Goal: Information Seeking & Learning: Learn about a topic

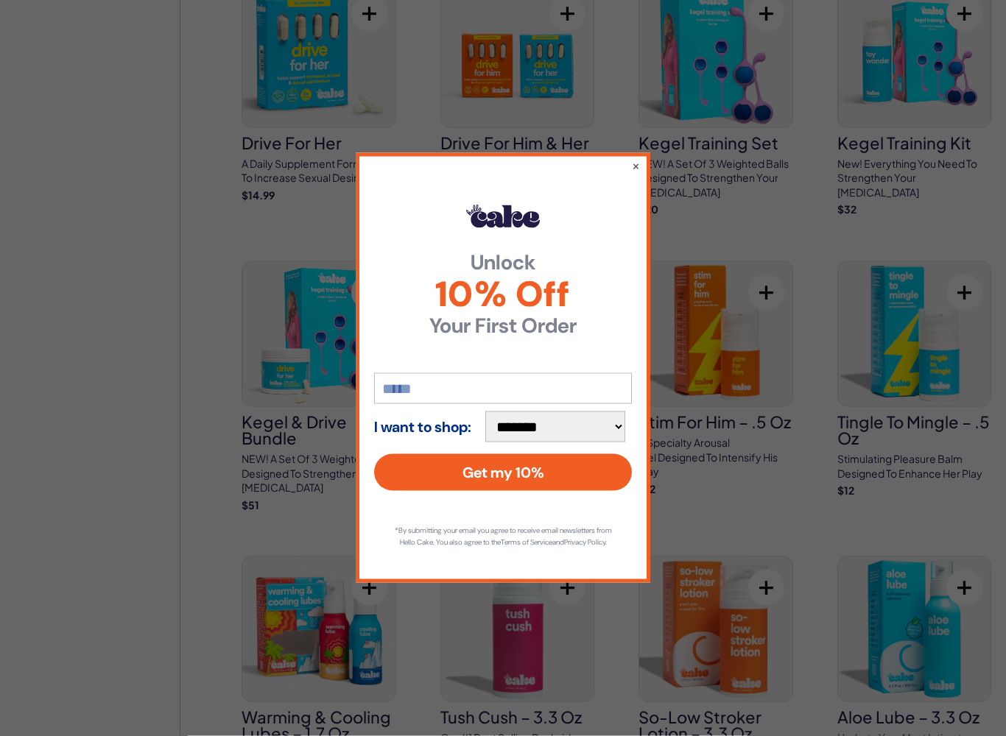
scroll to position [1380, 0]
click at [638, 159] on button "×" at bounding box center [636, 165] width 8 height 15
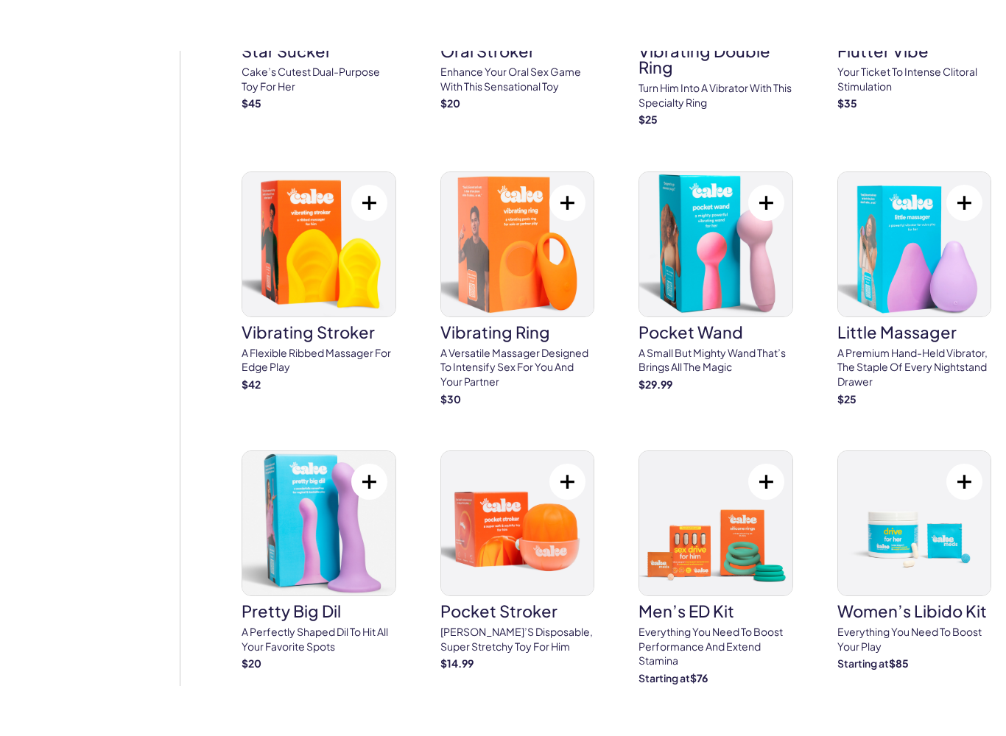
scroll to position [4181, 0]
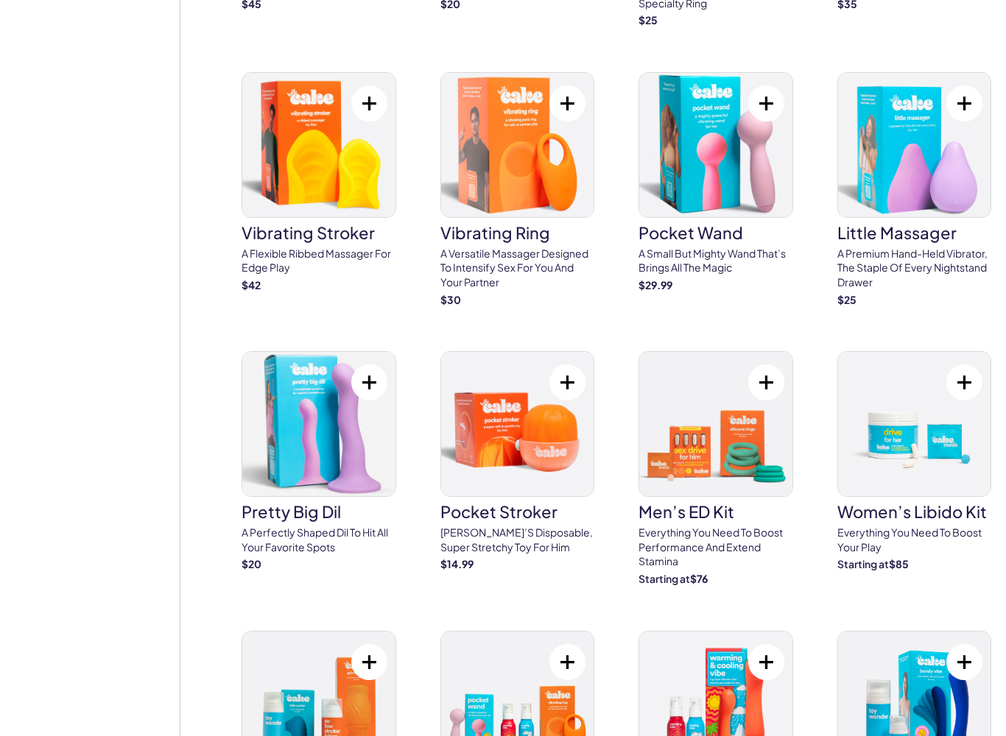
click at [289, 410] on img at bounding box center [318, 424] width 153 height 144
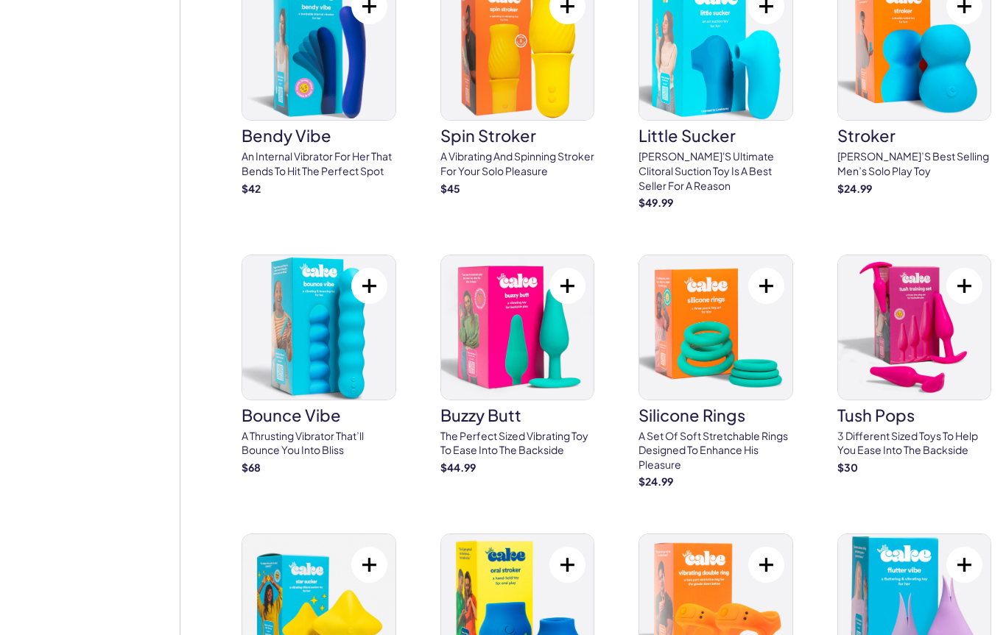
scroll to position [3405, 0]
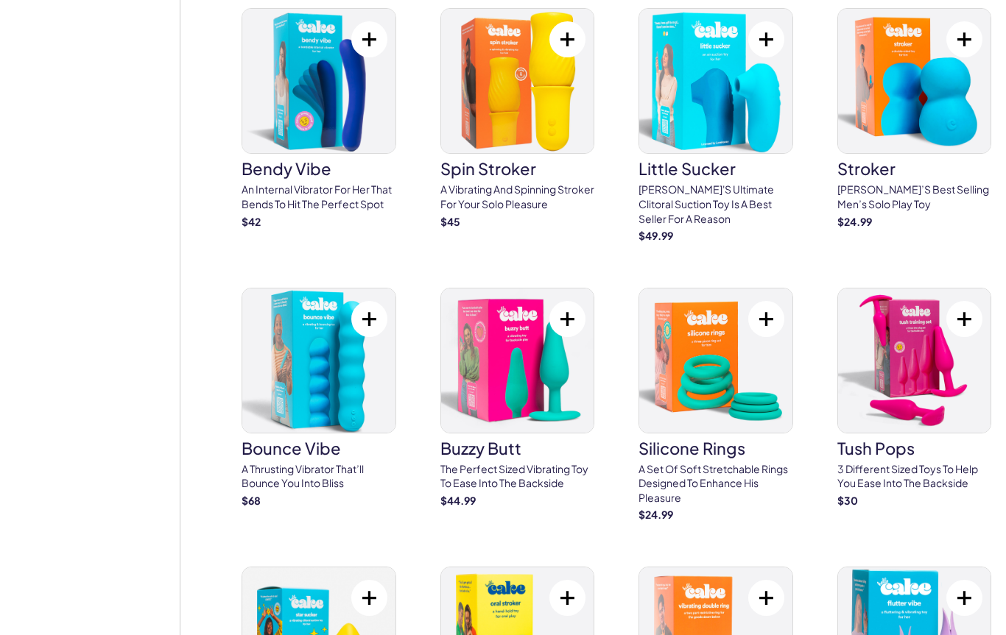
click at [566, 341] on img at bounding box center [517, 361] width 153 height 144
click at [309, 321] on img at bounding box center [318, 361] width 153 height 144
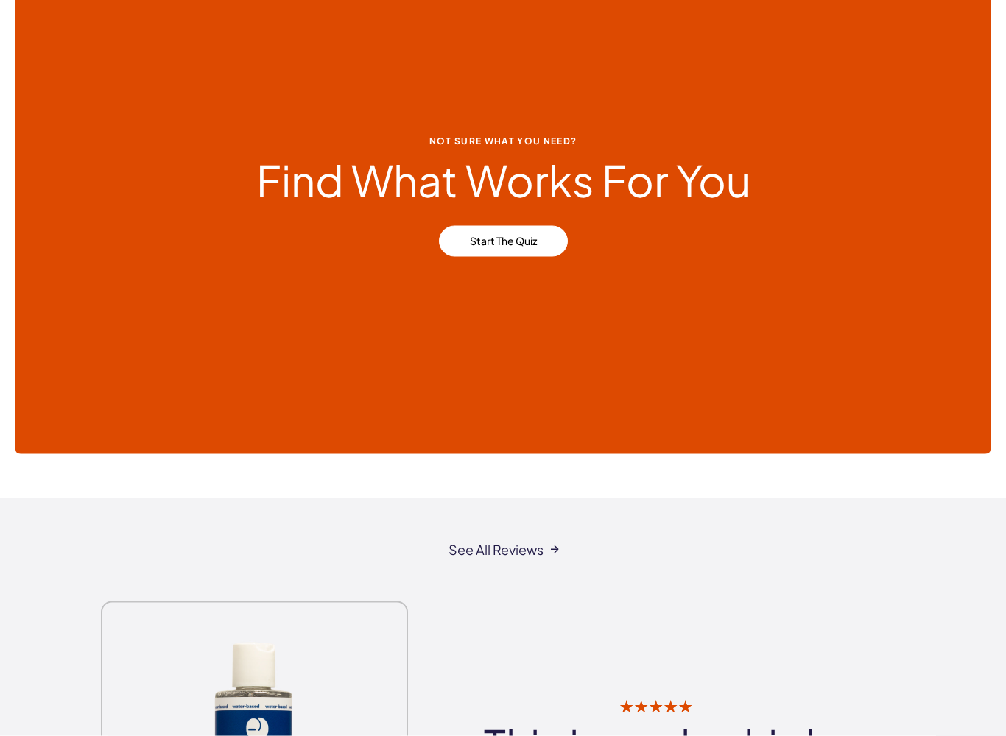
scroll to position [6603, 0]
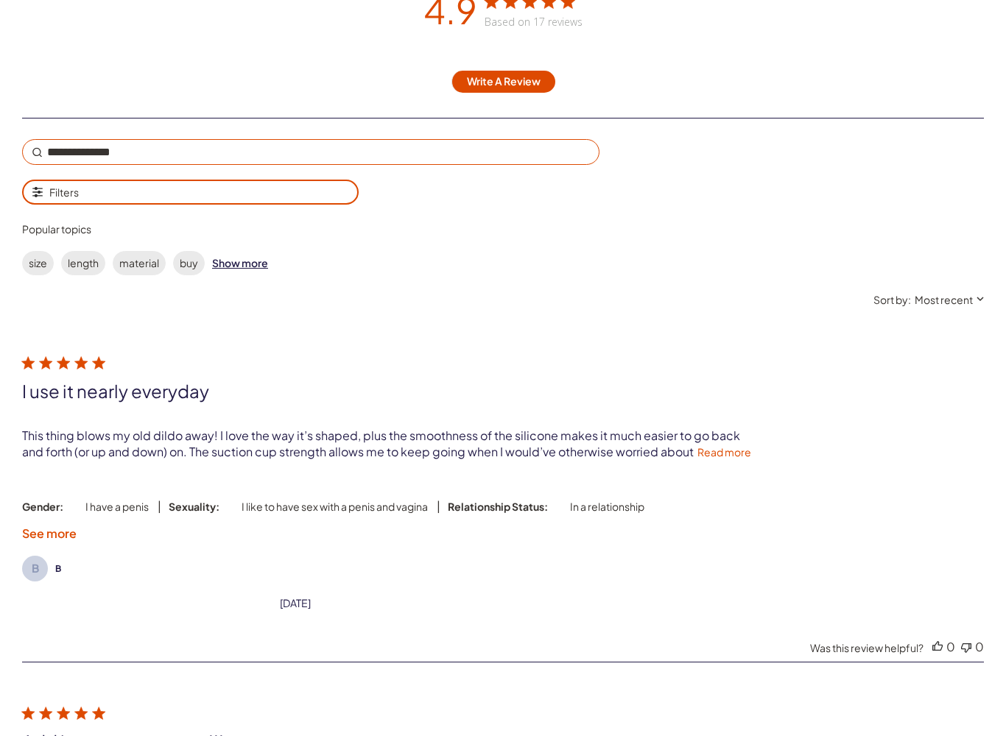
scroll to position [2511, 0]
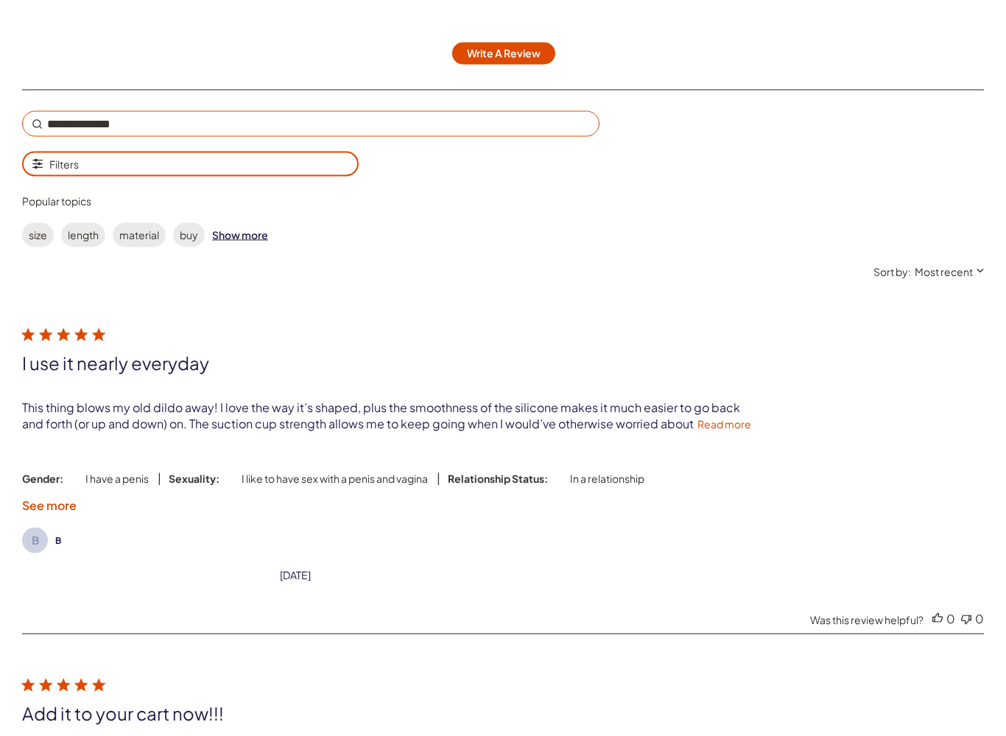
click at [697, 431] on link "Read more" at bounding box center [724, 423] width 54 height 13
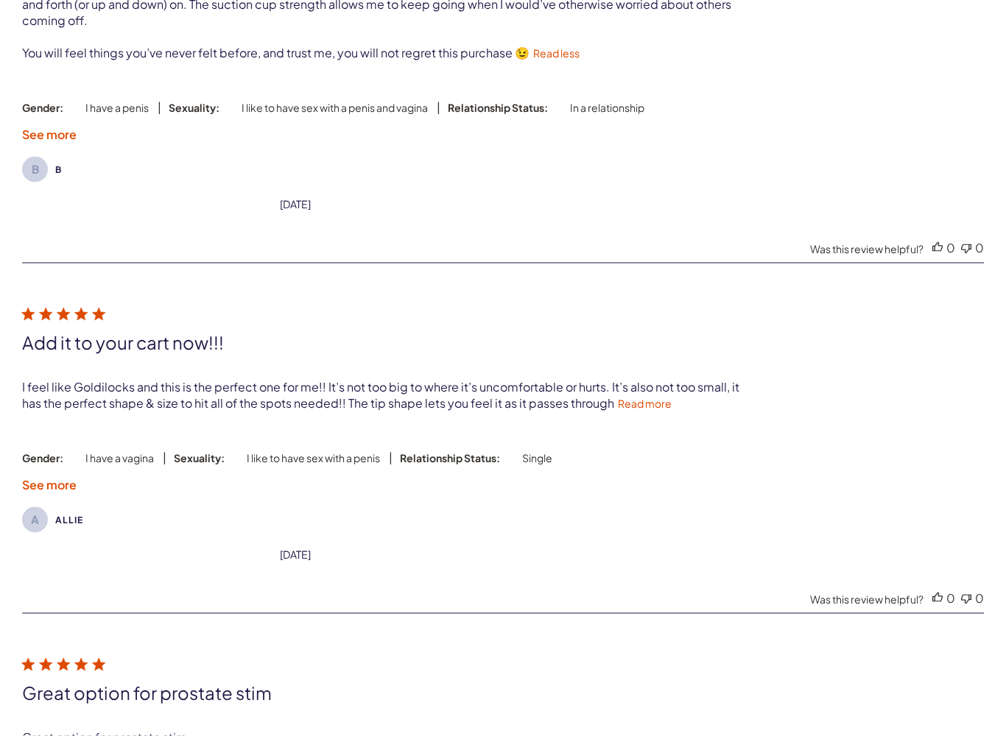
scroll to position [2956, 0]
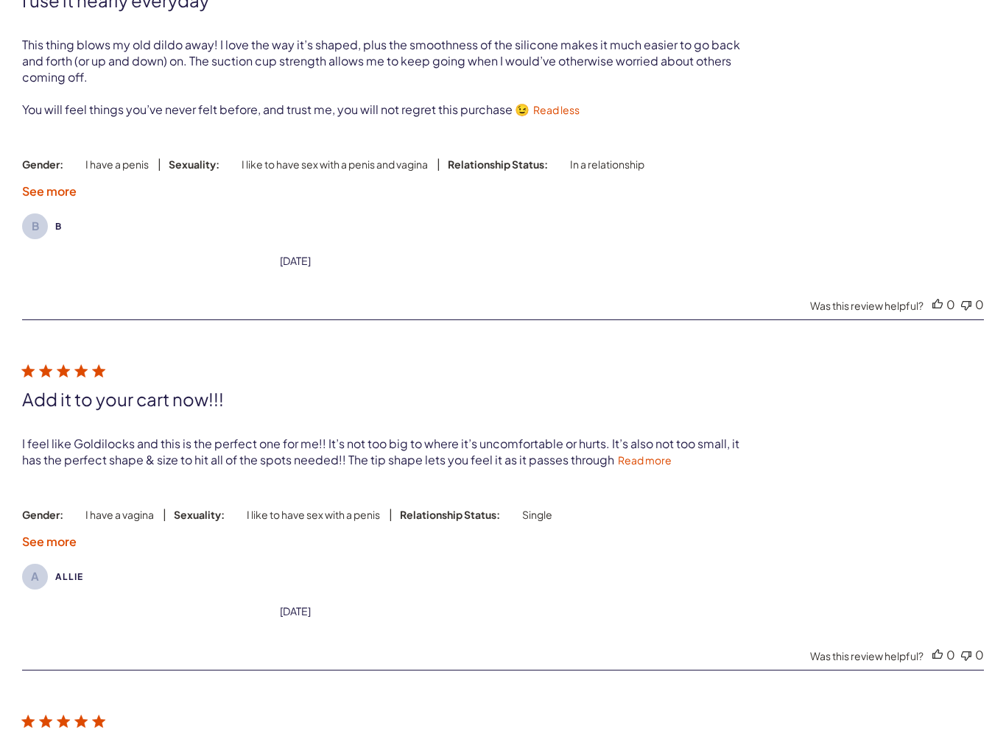
click at [620, 468] on link "Read more" at bounding box center [645, 460] width 54 height 13
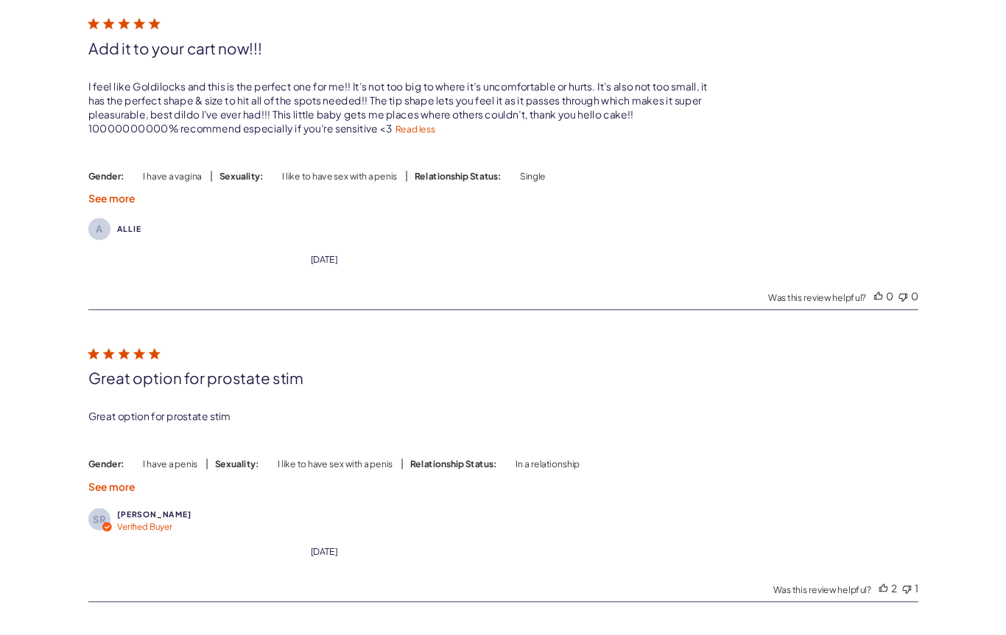
scroll to position [3201, 0]
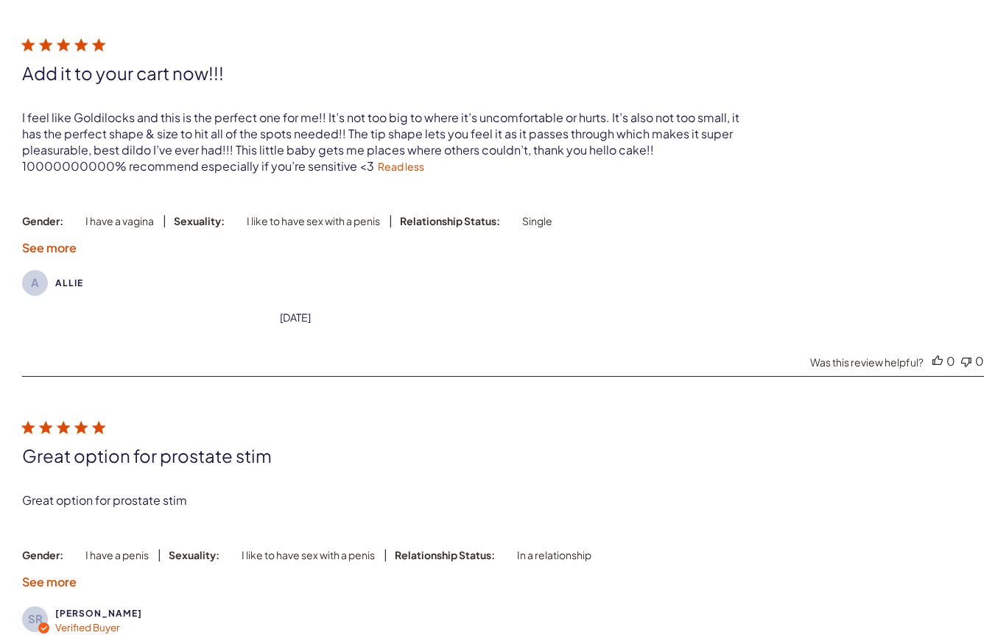
click at [378, 173] on link "Read less" at bounding box center [401, 166] width 46 height 13
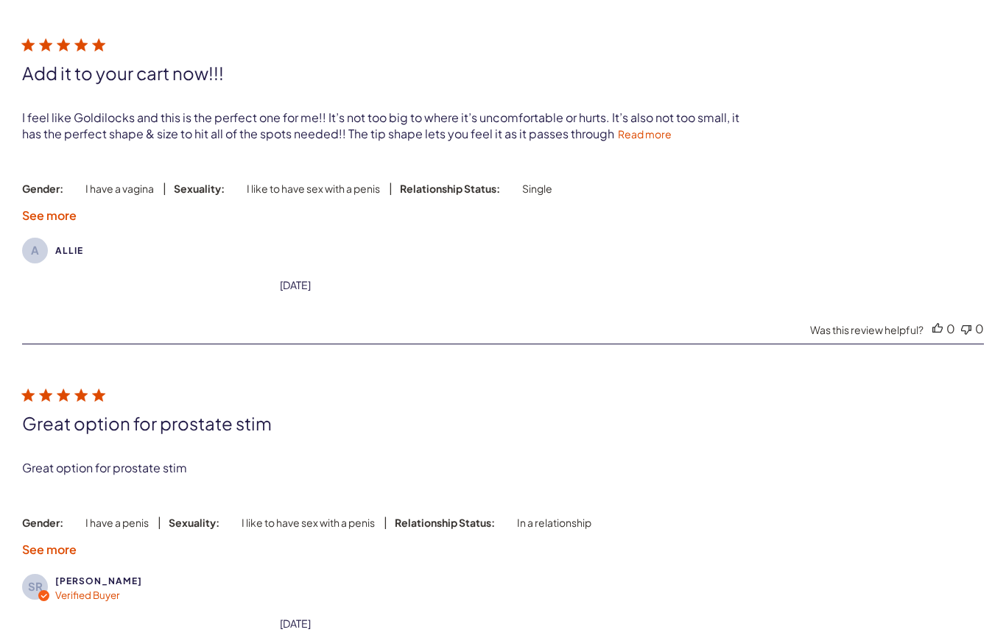
click at [618, 141] on link "Read more" at bounding box center [645, 133] width 54 height 13
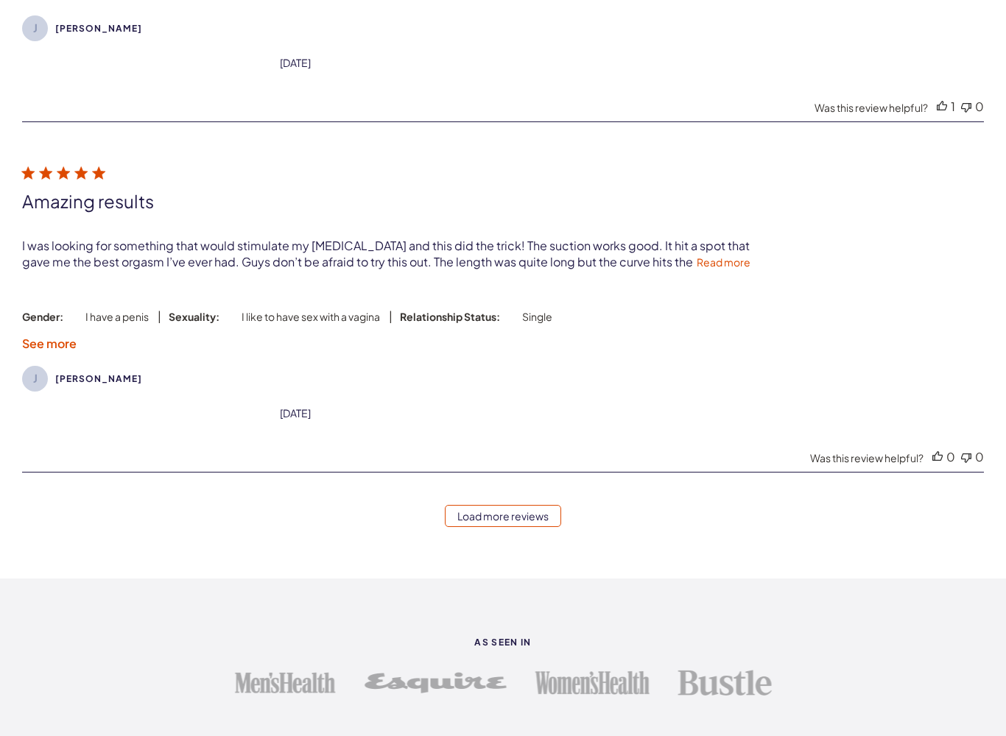
scroll to position [4144, 0]
click at [680, 295] on div "Amazing results I was looking for something that would stimulate my prostate an…" at bounding box center [503, 257] width 962 height 189
click at [697, 269] on link "Read more" at bounding box center [724, 262] width 54 height 13
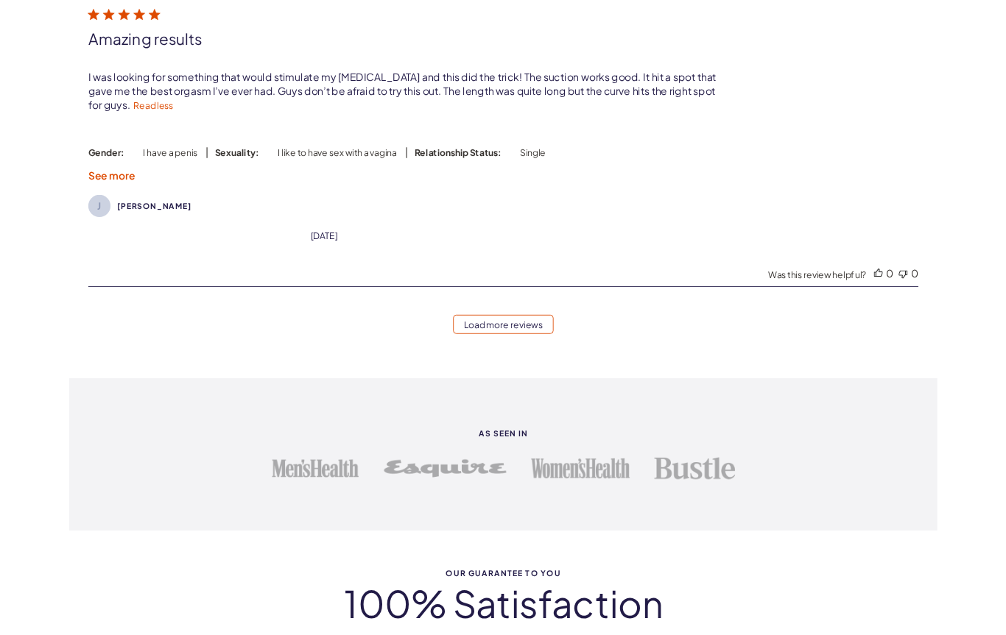
scroll to position [4301, 0]
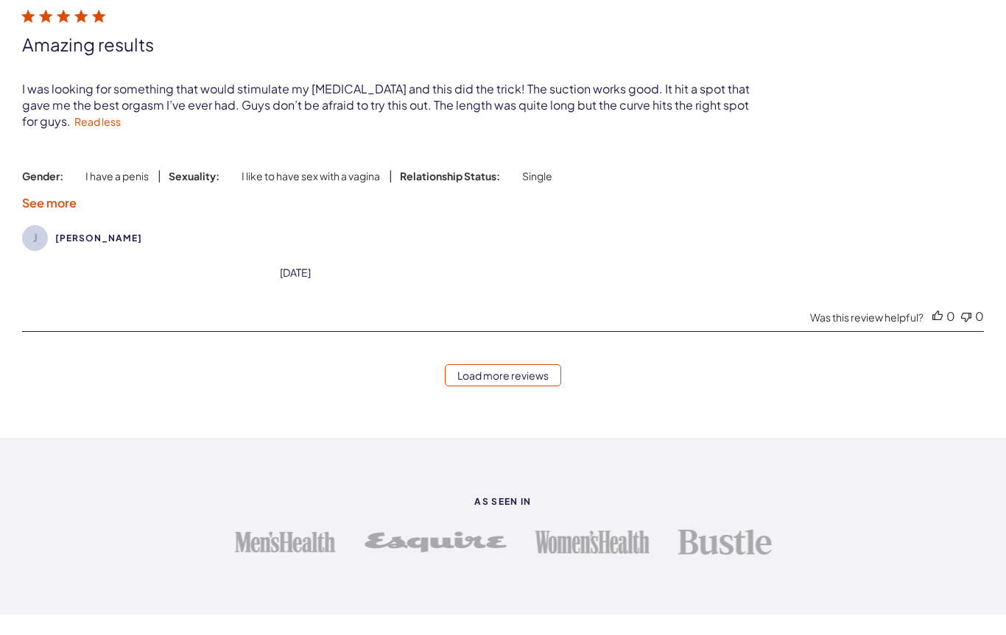
click at [540, 387] on link "Load more reviews" at bounding box center [503, 375] width 116 height 22
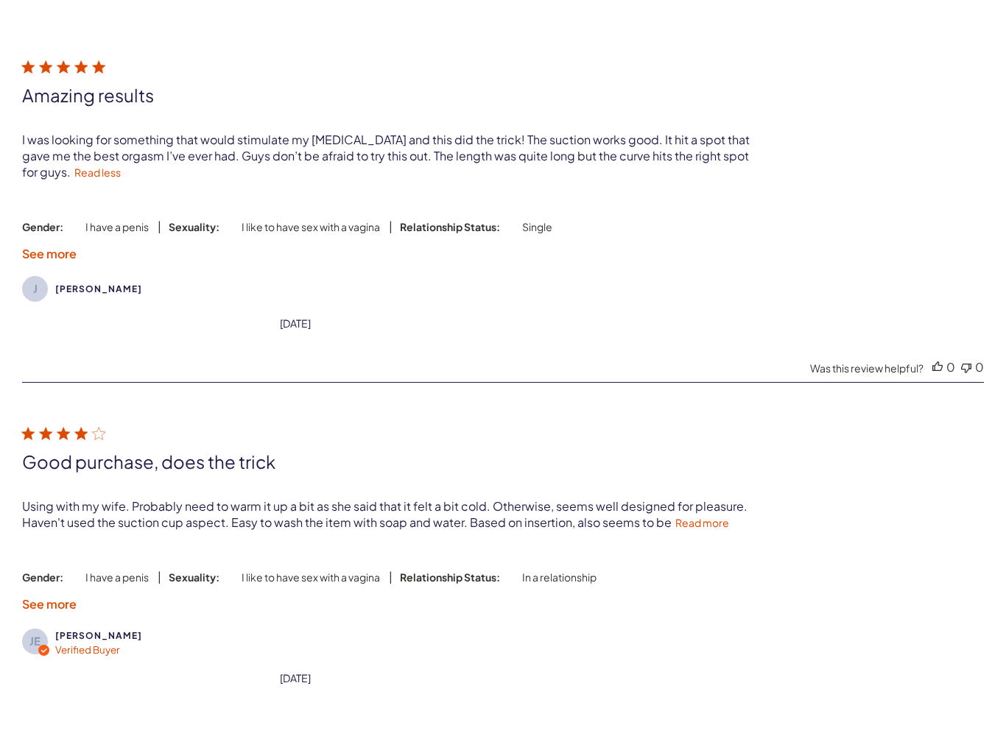
scroll to position [4499, 0]
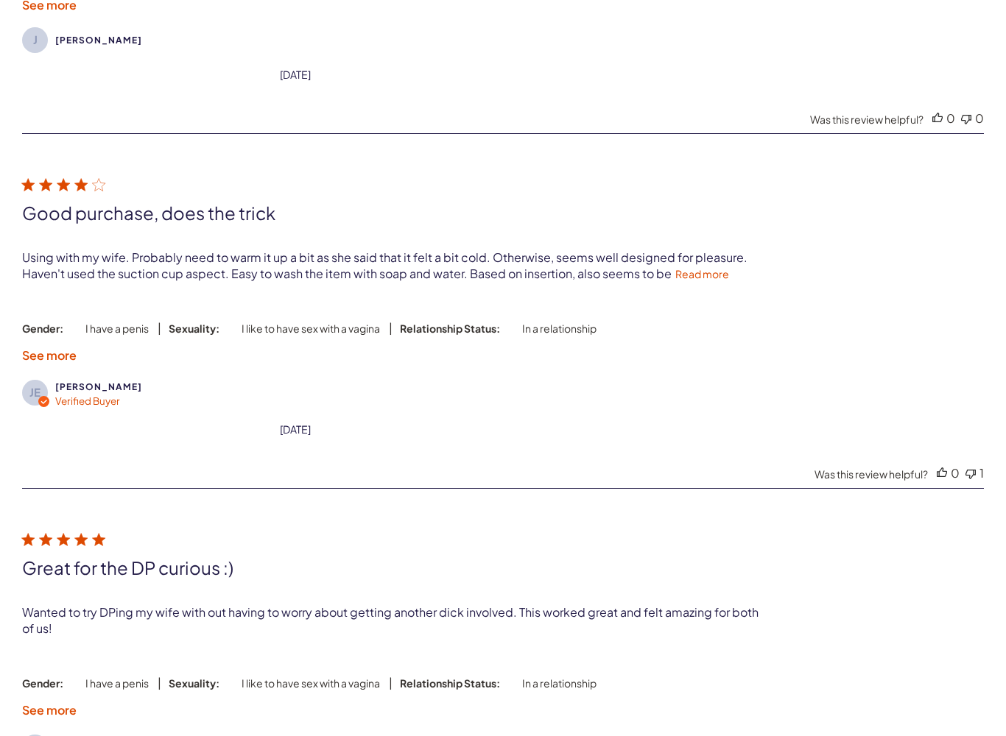
click at [705, 281] on link "Read more" at bounding box center [702, 273] width 54 height 13
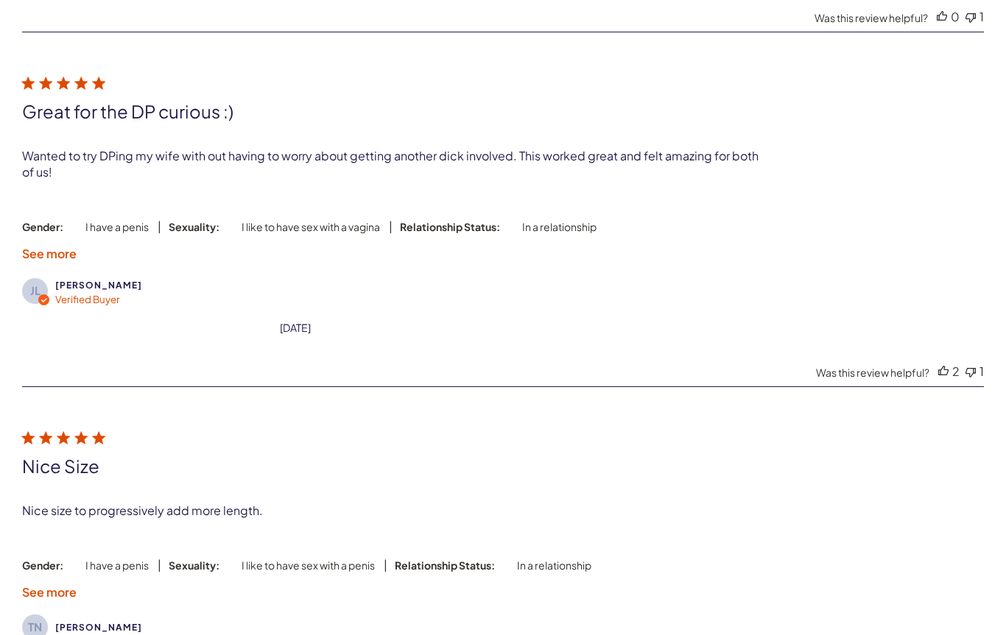
scroll to position [4915, 0]
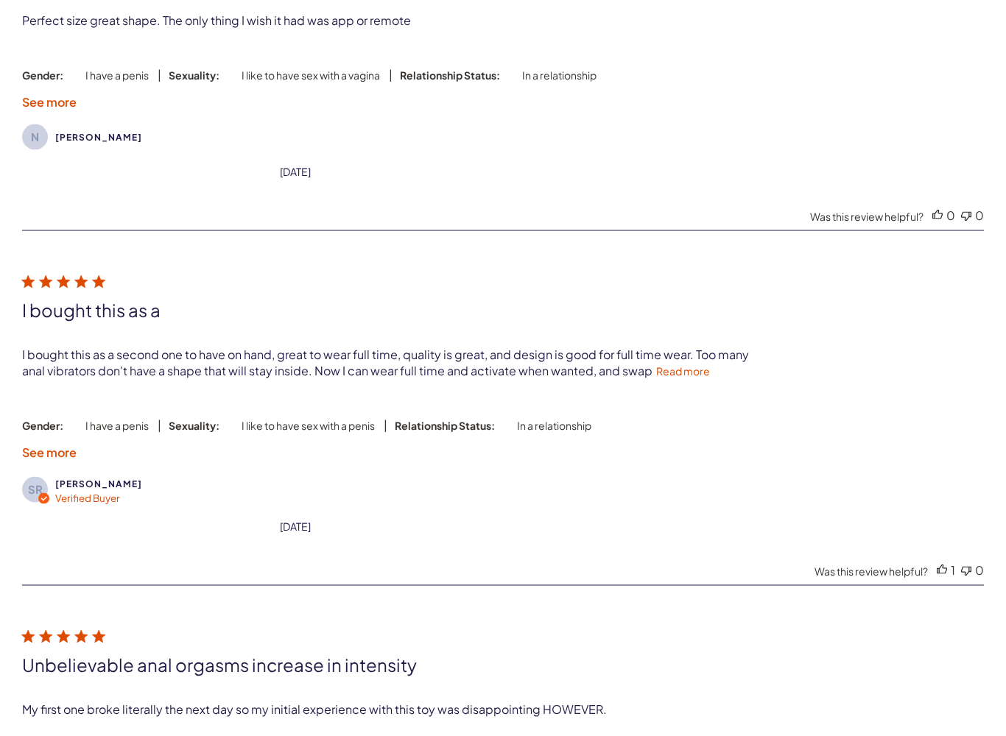
scroll to position [3315, 0]
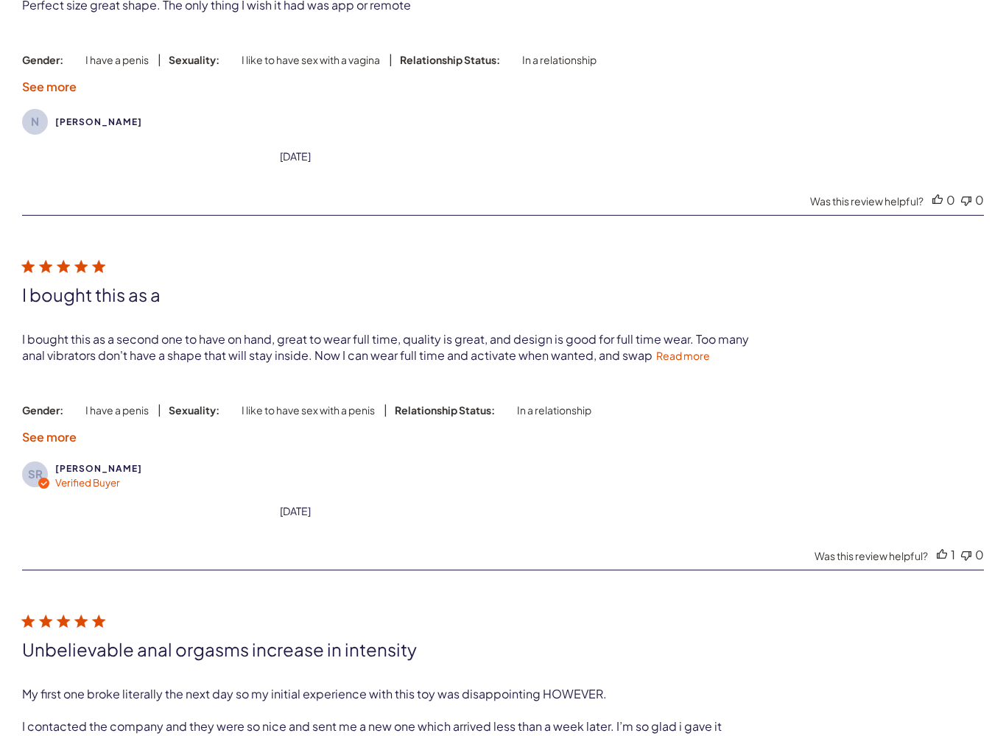
click at [688, 362] on link "Read more" at bounding box center [683, 355] width 54 height 13
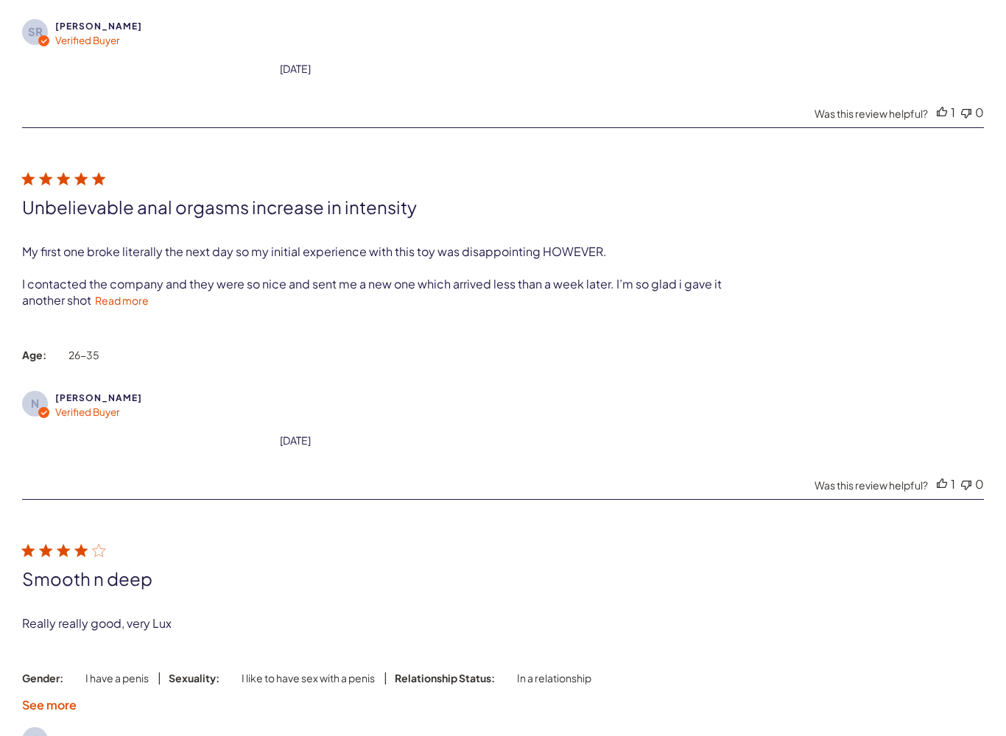
scroll to position [3809, 0]
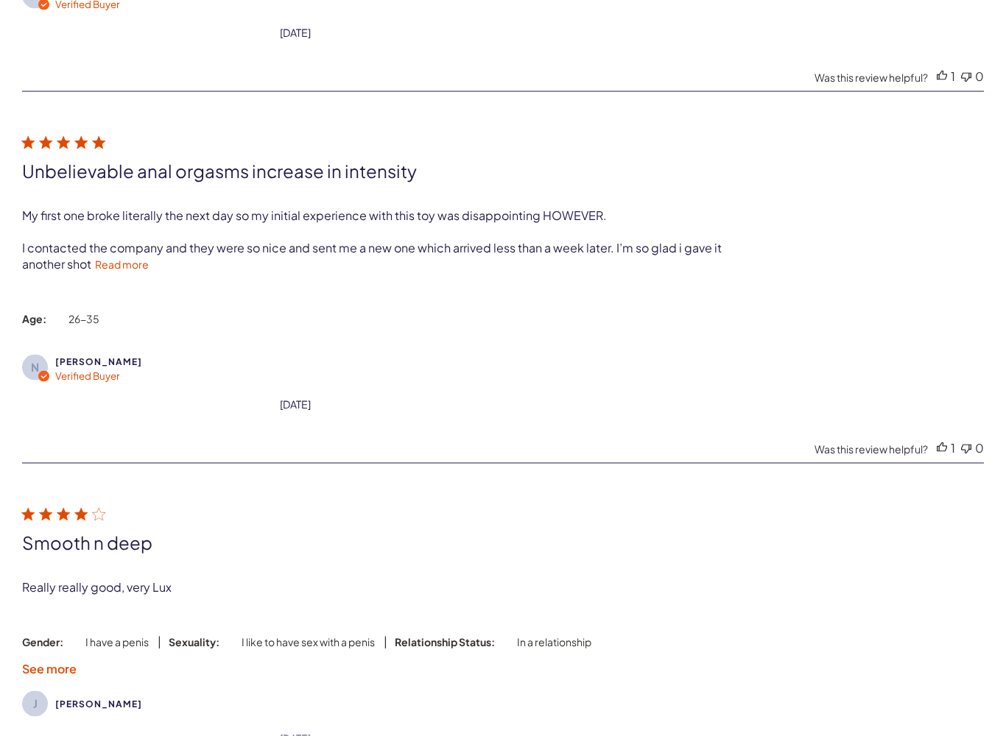
click at [119, 271] on link "Read more" at bounding box center [122, 264] width 54 height 13
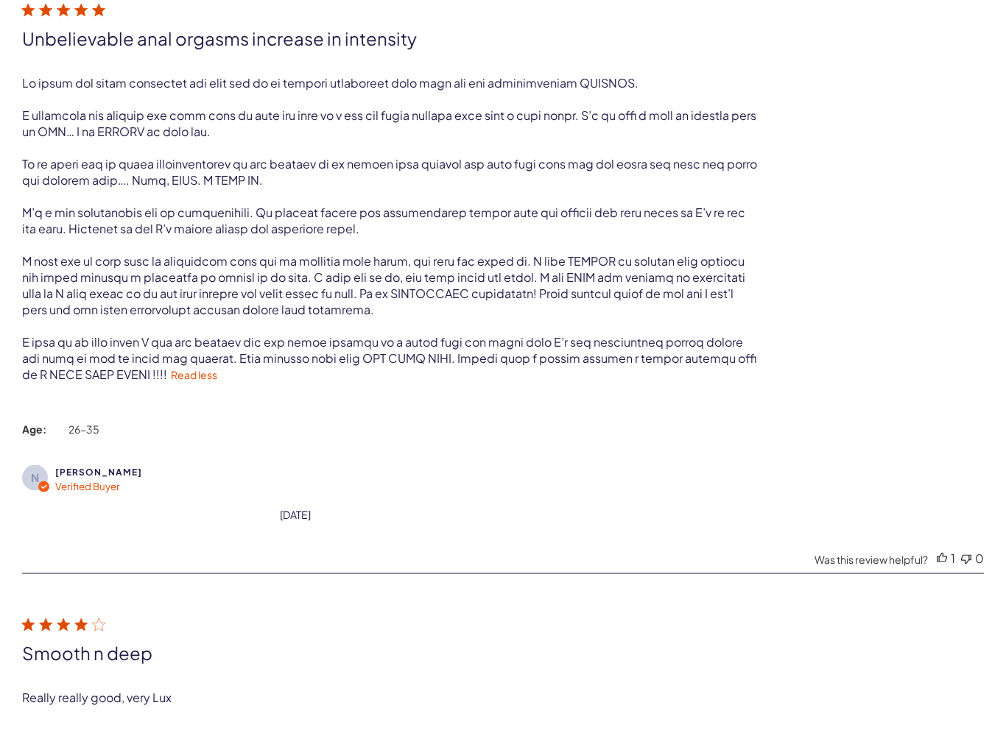
scroll to position [3943, 0]
click at [171, 381] on link "Read less" at bounding box center [194, 373] width 46 height 13
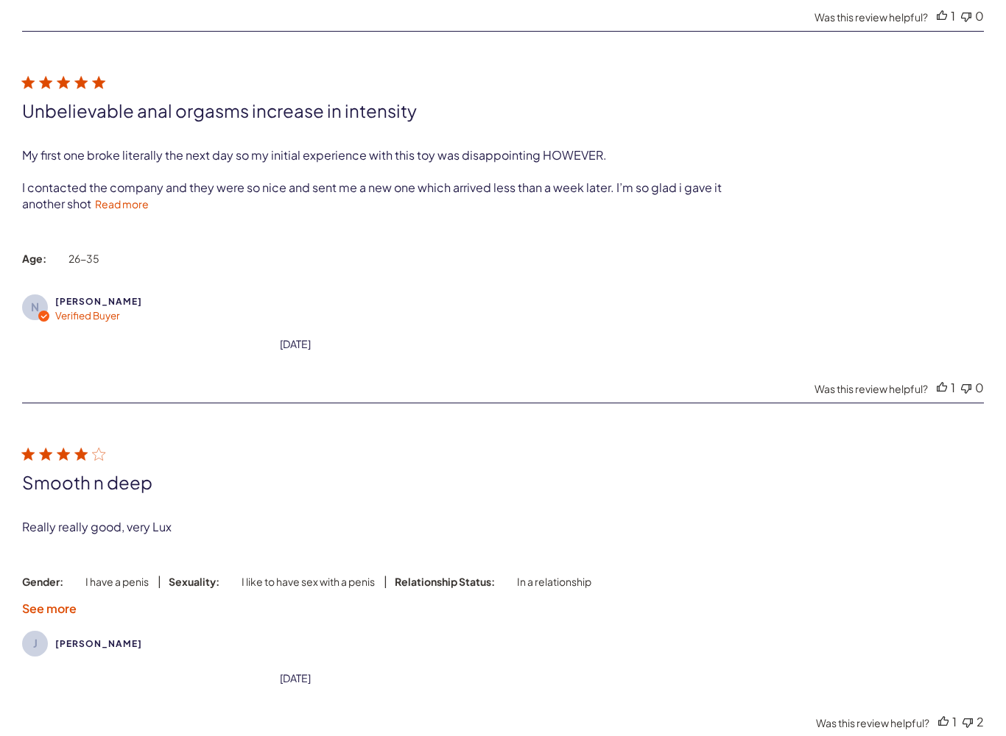
scroll to position [3870, 0]
click at [117, 211] on link "Read more" at bounding box center [122, 203] width 54 height 13
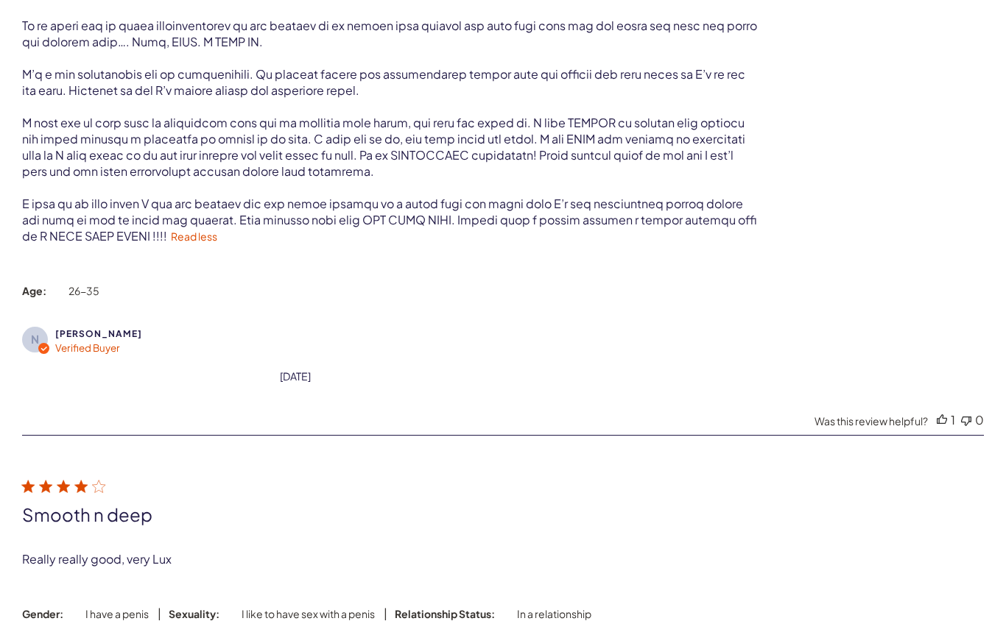
scroll to position [4078, 0]
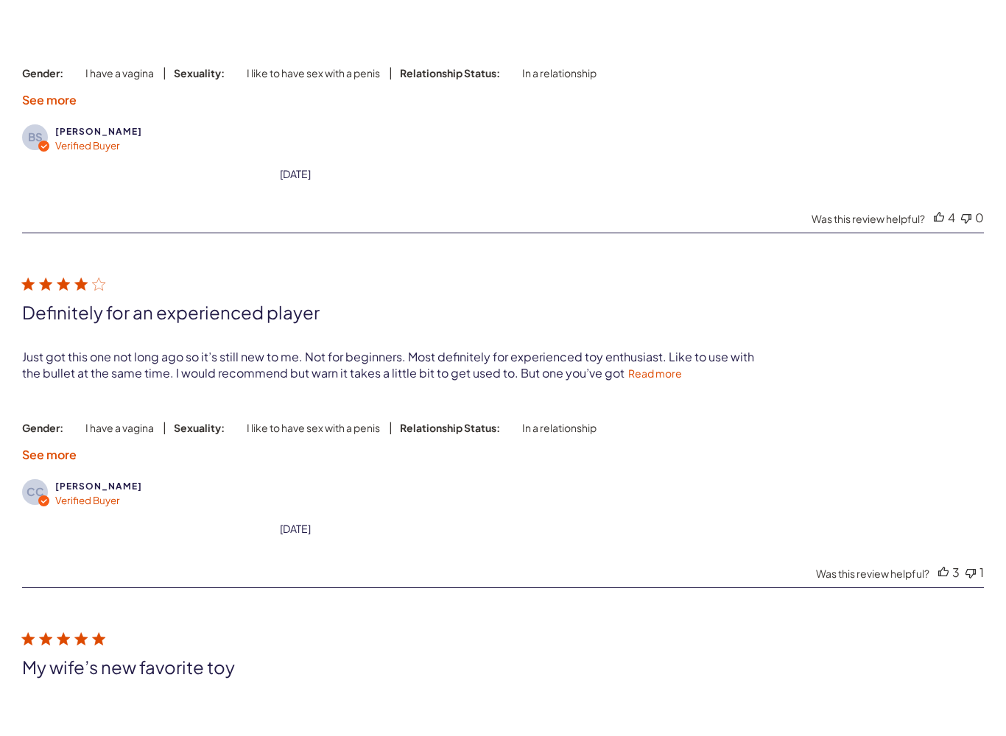
scroll to position [3620, 0]
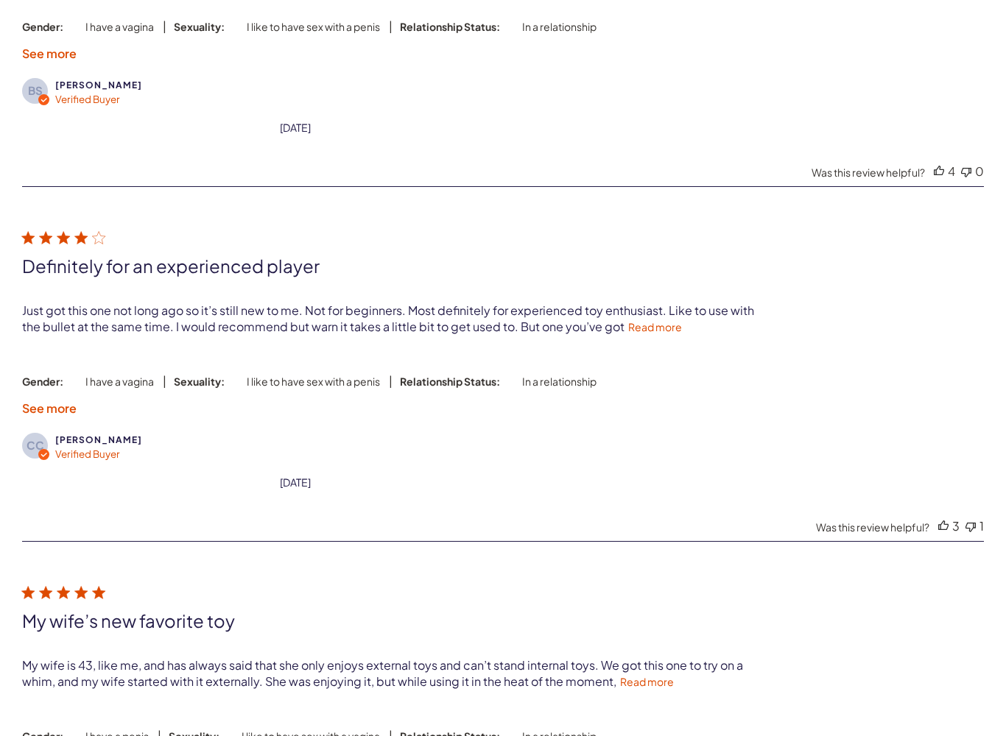
click at [638, 334] on link "Read more" at bounding box center [655, 326] width 54 height 13
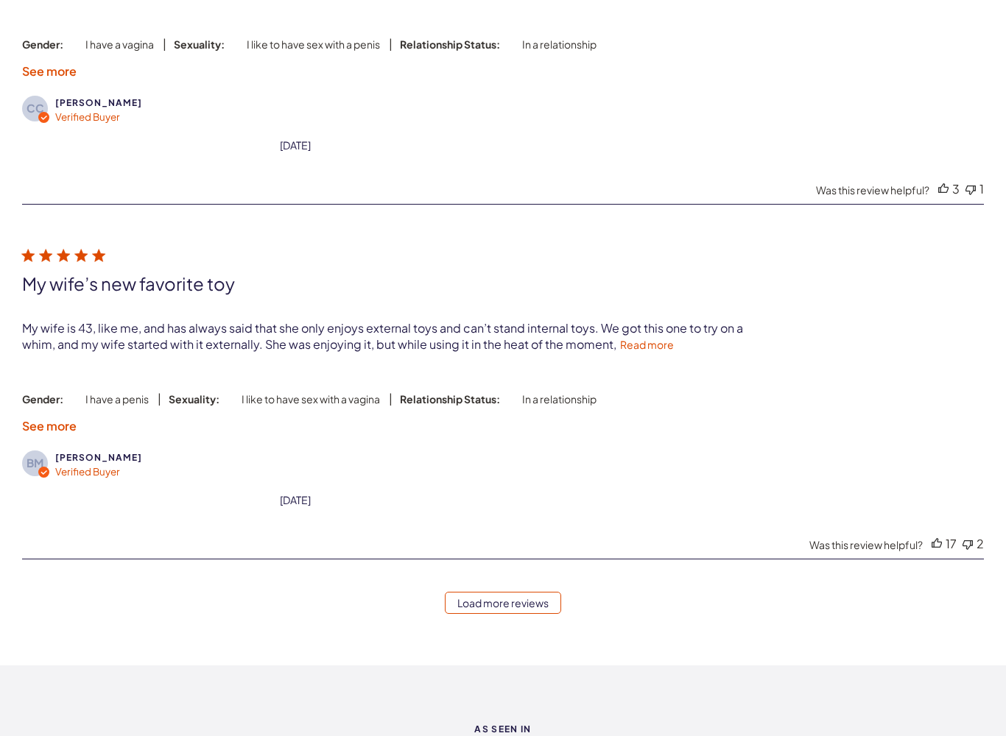
scroll to position [3971, 0]
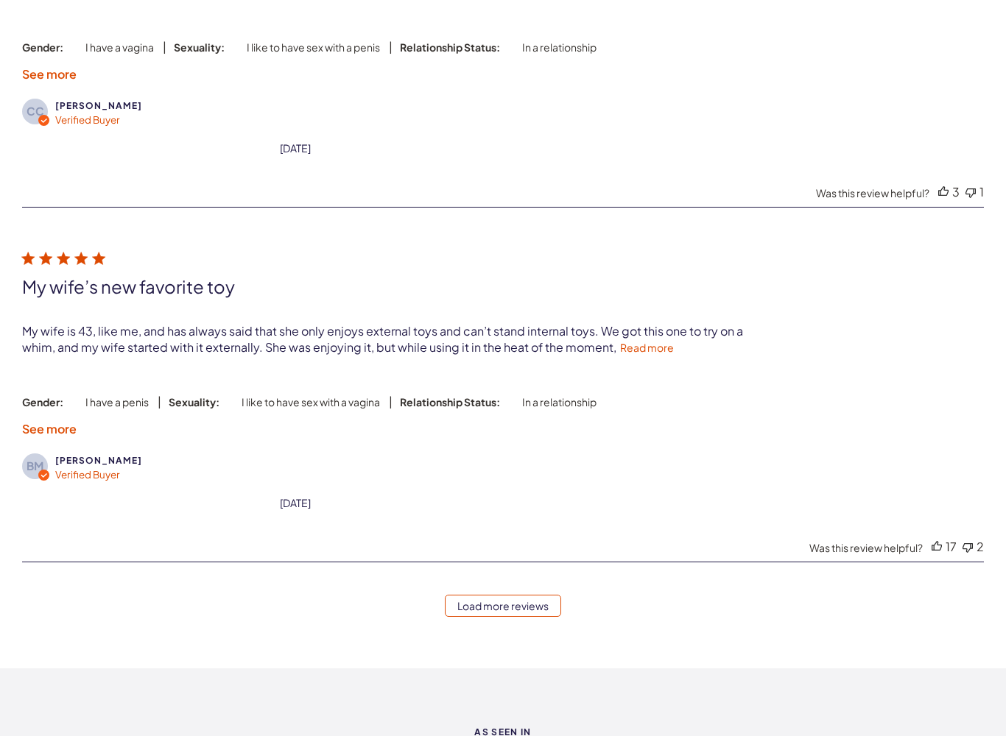
click at [627, 354] on link "Read more" at bounding box center [647, 347] width 54 height 13
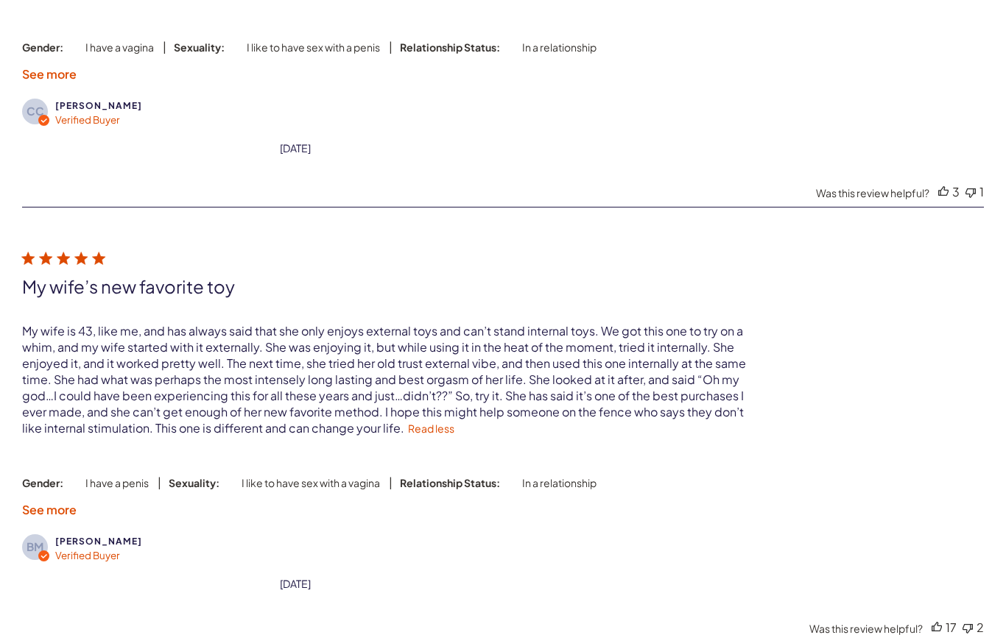
scroll to position [3943, 0]
